Goal: Information Seeking & Learning: Compare options

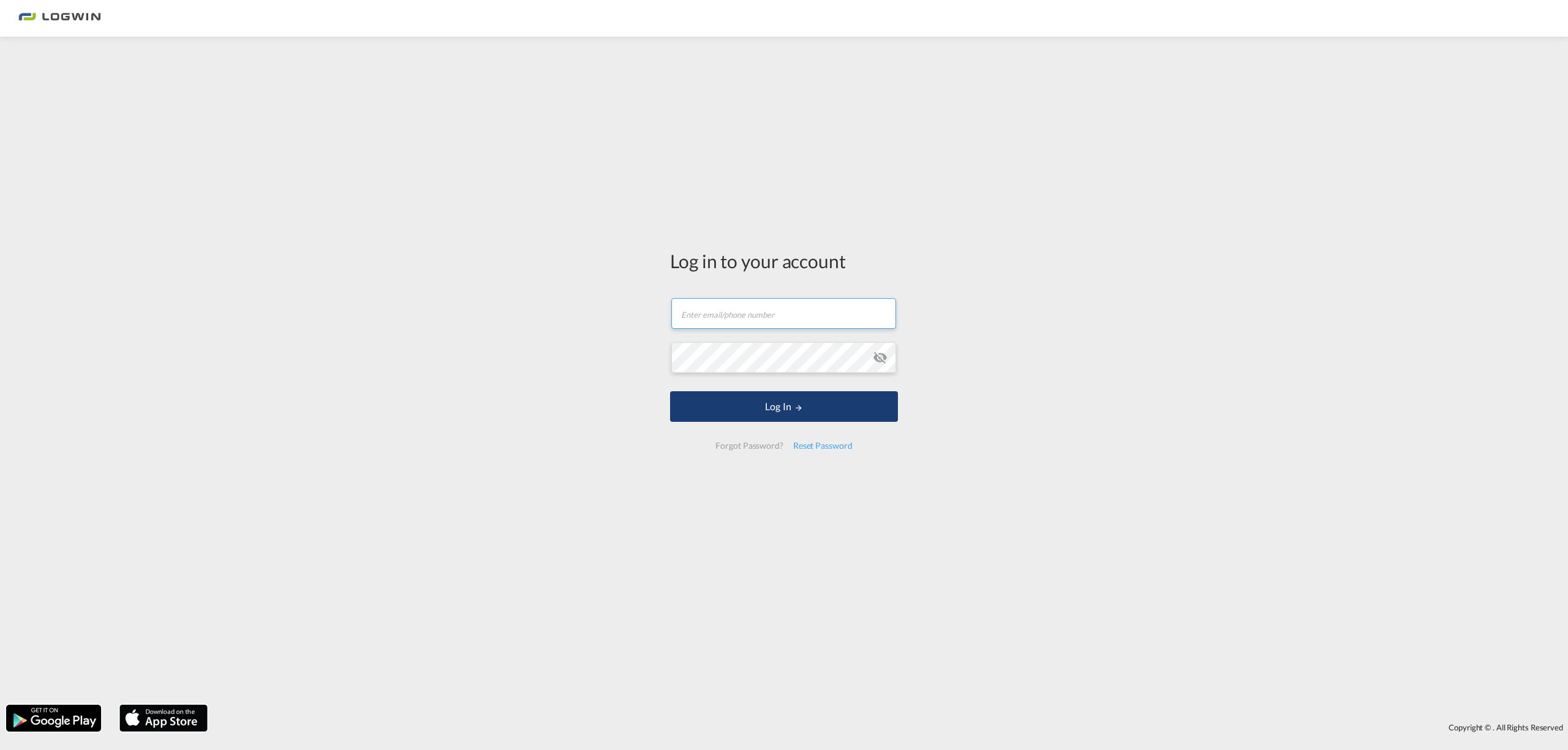
type input "[PERSON_NAME][EMAIL_ADDRESS][PERSON_NAME][DOMAIN_NAME]"
click at [755, 410] on button "Log In" at bounding box center [784, 406] width 228 height 31
